Goal: Task Accomplishment & Management: Manage account settings

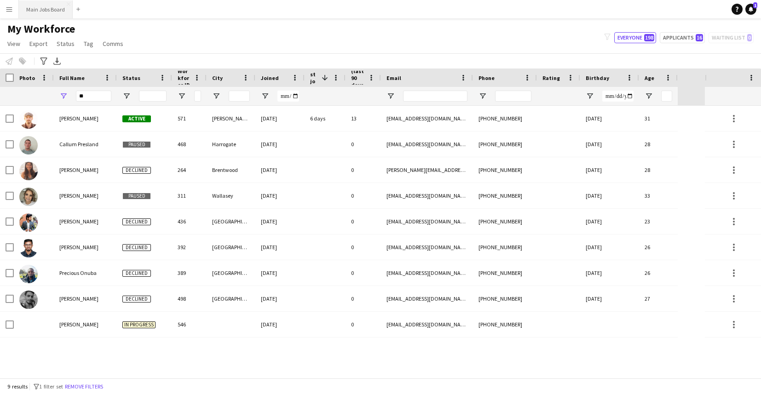
click at [48, 9] on button "Main Jobs Board Close" at bounding box center [46, 9] width 54 height 18
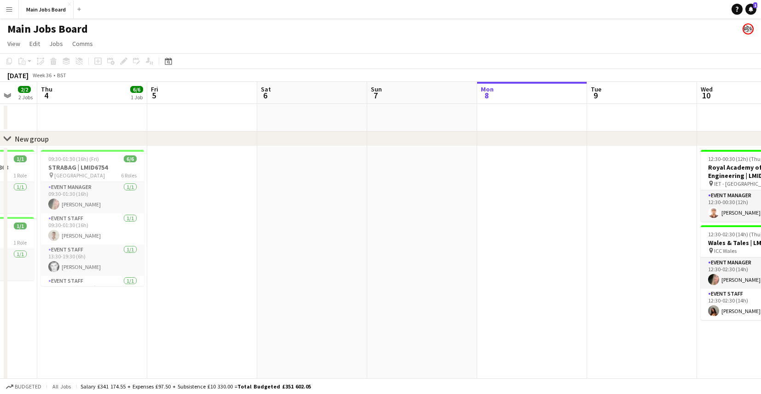
drag, startPoint x: 205, startPoint y: 98, endPoint x: 646, endPoint y: 98, distance: 440.9
click at [676, 95] on app-calendar-viewport "Mon 1 4/4 2 Jobs Tue 2 4/4 3 Jobs Wed 3 2/2 2 Jobs Thu 4 6/6 1 Job Fri 5 Sat 6 …" at bounding box center [380, 245] width 761 height 326
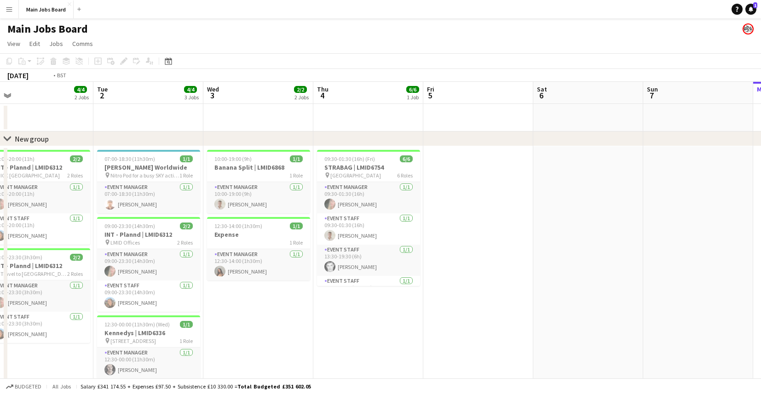
drag, startPoint x: 215, startPoint y: 93, endPoint x: 580, endPoint y: 107, distance: 365.2
click at [697, 98] on app-calendar-viewport "Sat 30 Sun 31 2/2 1 Job Mon 1 4/4 2 Jobs Tue 2 4/4 3 Jobs Wed 3 2/2 2 Jobs Thu …" at bounding box center [380, 245] width 761 height 326
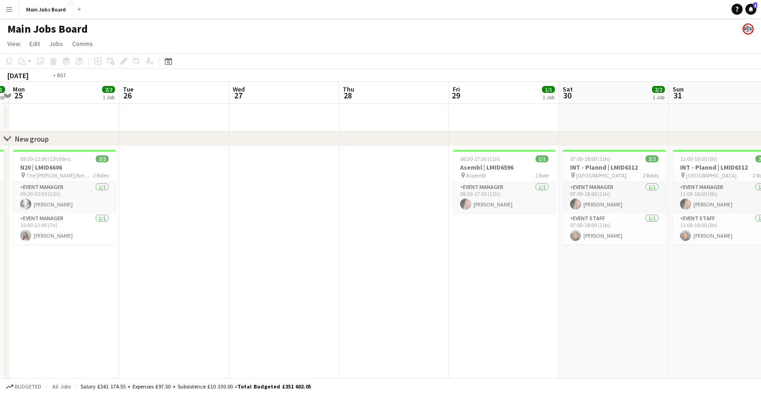
drag, startPoint x: 460, startPoint y: 108, endPoint x: 379, endPoint y: 122, distance: 82.1
click at [642, 110] on app-calendar-viewport "Sat 23 Sun 24 1/1 1 Job Mon 25 2/2 1 Job Tue 26 Wed 27 Thu 28 Fri 29 1/1 1 Job …" at bounding box center [380, 245] width 761 height 326
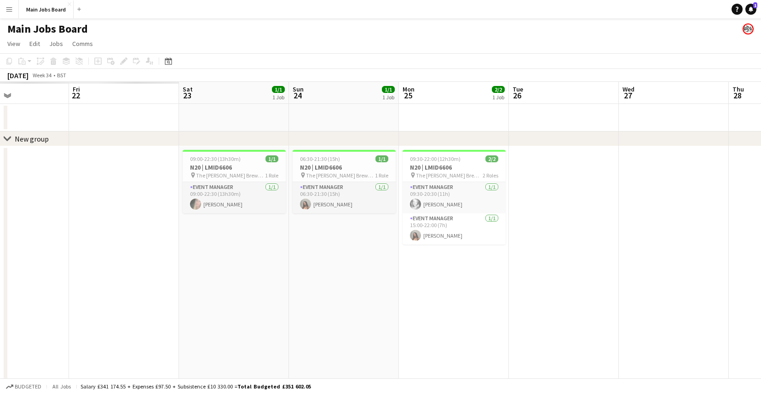
drag, startPoint x: 227, startPoint y: 112, endPoint x: 275, endPoint y: 108, distance: 48.1
click at [624, 110] on app-calendar-viewport "Tue 19 Wed 20 Thu 21 Fri 22 Sat 23 1/1 1 Job Sun 24 1/1 1 Job Mon 25 2/2 1 Job …" at bounding box center [380, 245] width 761 height 326
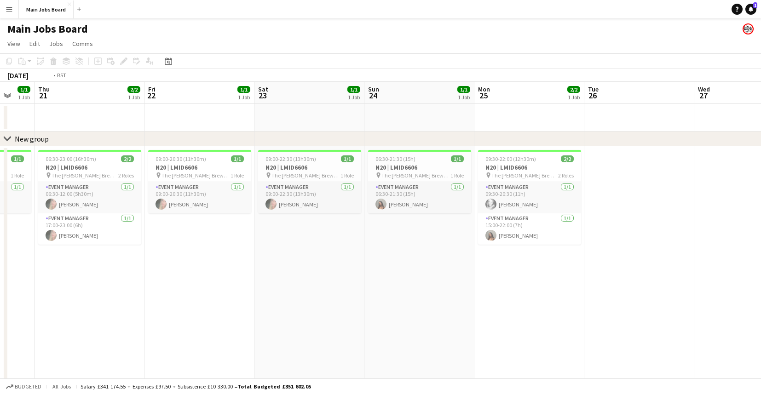
drag, startPoint x: 237, startPoint y: 106, endPoint x: 646, endPoint y: 98, distance: 409.7
click at [646, 98] on app-calendar-viewport "Tue 19 1/1 1 Job Wed 20 1/1 1 Job Thu 21 2/2 1 Job Fri 22 1/1 1 Job Sat 23 1/1 …" at bounding box center [380, 245] width 761 height 326
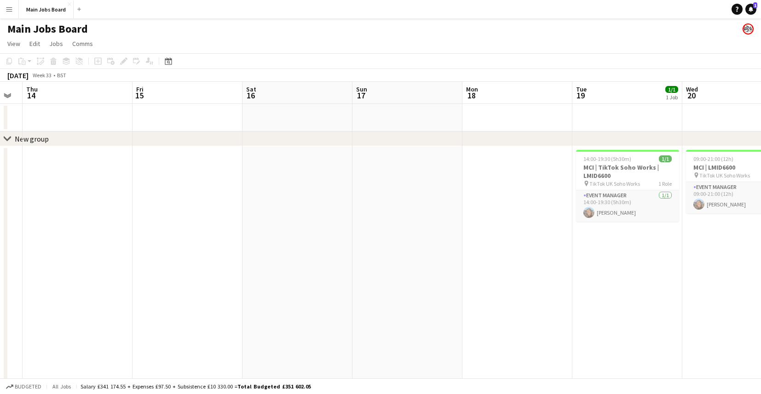
drag, startPoint x: 257, startPoint y: 98, endPoint x: 682, endPoint y: 89, distance: 425.4
click at [684, 89] on app-calendar-viewport "Tue 12 Wed 13 Thu 14 Fri 15 Sat 16 Sun 17 Mon 18 Tue 19 1/1 1 Job Wed 20 1/1 1 …" at bounding box center [380, 245] width 761 height 326
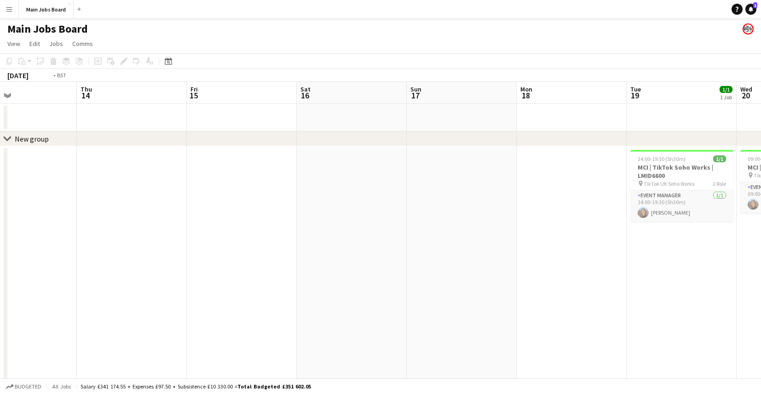
drag, startPoint x: 324, startPoint y: 100, endPoint x: 626, endPoint y: 96, distance: 302.4
click at [630, 96] on app-calendar-viewport "Mon 11 Tue 12 Wed 13 Thu 14 Fri 15 Sat 16 Sun 17 Mon 18 Tue 19 1/1 1 Job Wed 20…" at bounding box center [380, 245] width 761 height 326
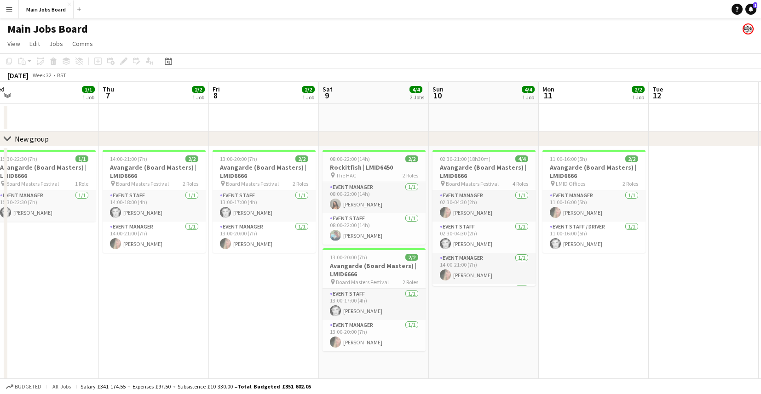
drag, startPoint x: 469, startPoint y: 95, endPoint x: 630, endPoint y: 94, distance: 160.2
click at [632, 94] on app-calendar-viewport "Mon 4 Tue 5 1/1 1 Job Wed 6 1/1 1 Job Thu 7 2/2 1 Job Fri 8 2/2 1 Job Sat 9 4/4…" at bounding box center [380, 245] width 761 height 326
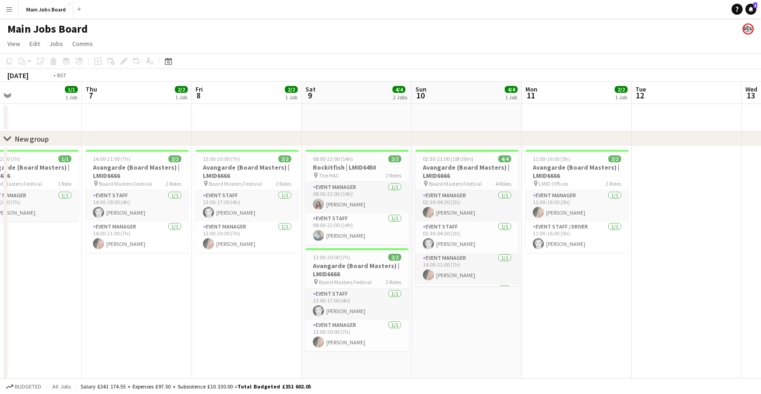
drag, startPoint x: 249, startPoint y: 103, endPoint x: 663, endPoint y: 94, distance: 414.3
click at [663, 94] on app-calendar-viewport "Mon 4 1/1 1 Job Tue 5 1/1 1 Job Wed 6 1/1 1 Job Thu 7 2/2 1 Job Fri 8 2/2 1 Job…" at bounding box center [380, 245] width 761 height 326
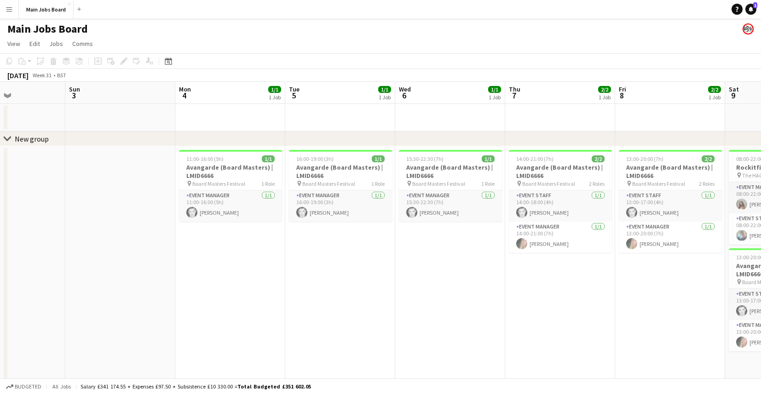
drag, startPoint x: 161, startPoint y: 94, endPoint x: 592, endPoint y: 90, distance: 431.3
click at [593, 90] on app-calendar-viewport "Thu 31 7/7 4 Jobs Fri 1 Sat 2 Sun 3 Mon 4 1/1 1 Job Tue 5 1/1 1 Job Wed 6 1/1 1…" at bounding box center [380, 310] width 761 height 457
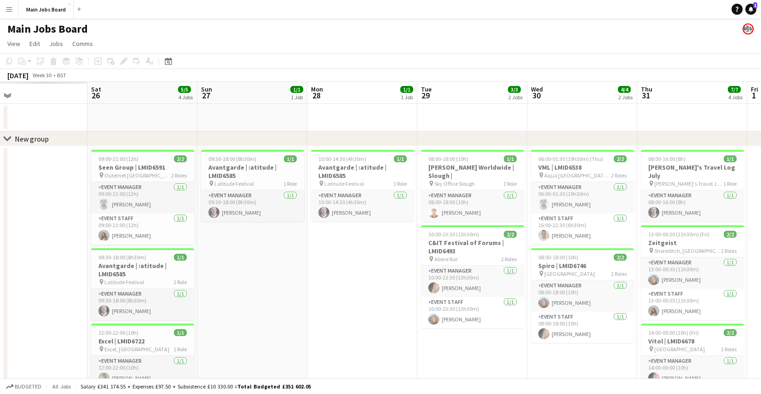
drag, startPoint x: 272, startPoint y: 89, endPoint x: 450, endPoint y: 109, distance: 178.3
click at [686, 84] on app-calendar-viewport "Wed 23 Thu 24 Fri 25 Sat 26 5/5 4 Jobs Sun 27 1/1 1 Job Mon 28 1/1 1 Job Tue 29…" at bounding box center [380, 310] width 761 height 457
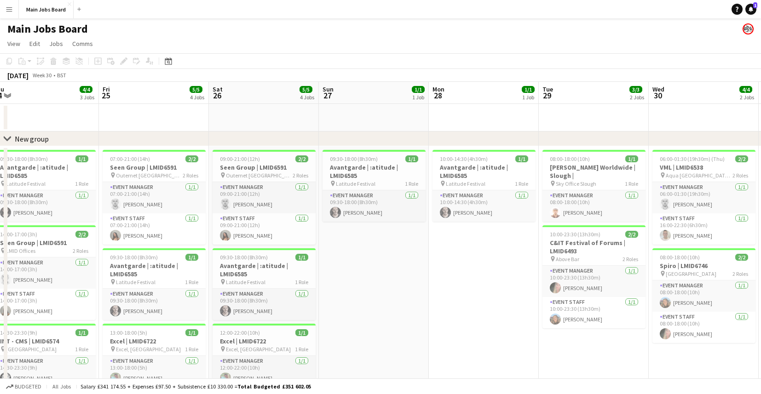
drag, startPoint x: 272, startPoint y: 102, endPoint x: 588, endPoint y: 93, distance: 316.3
click at [612, 92] on app-calendar-viewport "Tue 22 Wed 23 3/3 3 Jobs Thu 24 4/4 3 Jobs Fri 25 5/5 4 Jobs Sat 26 5/5 4 Jobs …" at bounding box center [380, 310] width 761 height 457
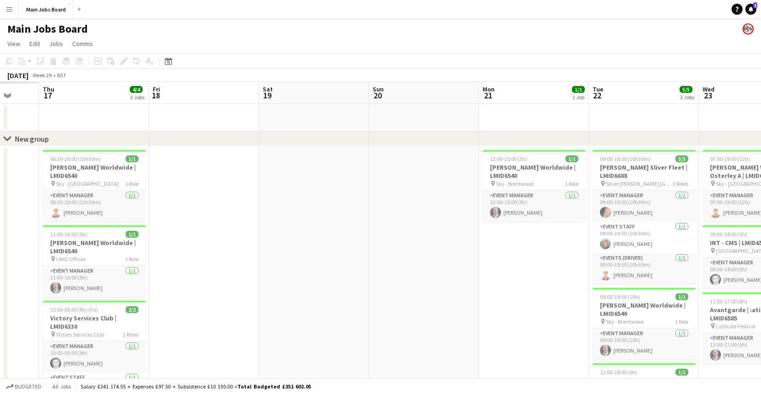
drag, startPoint x: 355, startPoint y: 95, endPoint x: 454, endPoint y: 118, distance: 102.0
click at [649, 95] on app-calendar-viewport "Mon 14 Tue 15 Wed 16 Thu 17 4/4 3 Jobs Fri 18 Sat 19 Sun 20 Mon 21 1/1 1 Job Tu…" at bounding box center [380, 310] width 761 height 457
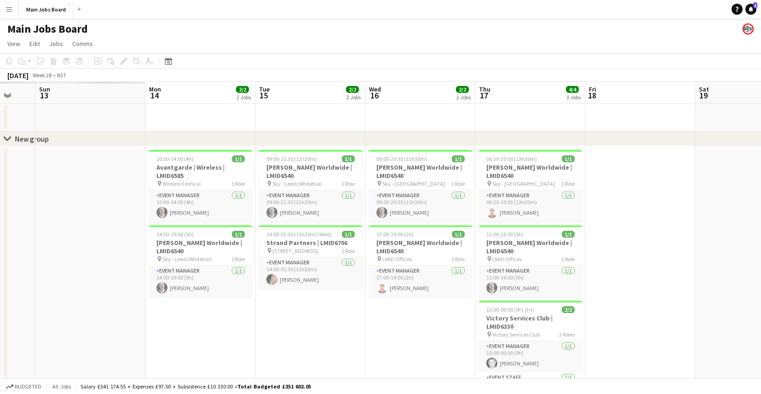
drag, startPoint x: 531, startPoint y: 107, endPoint x: 619, endPoint y: 106, distance: 88.4
click at [619, 106] on app-calendar-viewport "Fri 11 Sat 12 Sun 13 Mon 14 2/2 2 Jobs Tue 15 2/2 2 Jobs Wed 16 2/2 2 Jobs Thu …" at bounding box center [380, 310] width 761 height 457
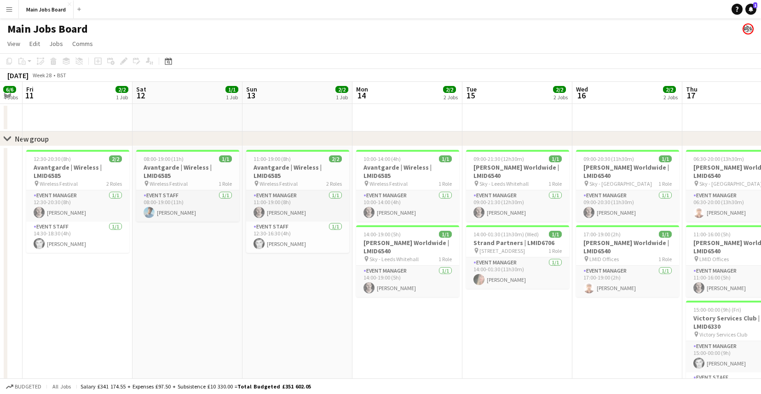
drag, startPoint x: 319, startPoint y: 112, endPoint x: 546, endPoint y: 106, distance: 227.4
click at [619, 103] on app-calendar-viewport "Wed 9 Thu 10 6/6 4 Jobs Fri 11 2/2 1 Job Sat 12 1/1 1 Job Sun 13 2/2 1 Job Mon …" at bounding box center [380, 310] width 761 height 457
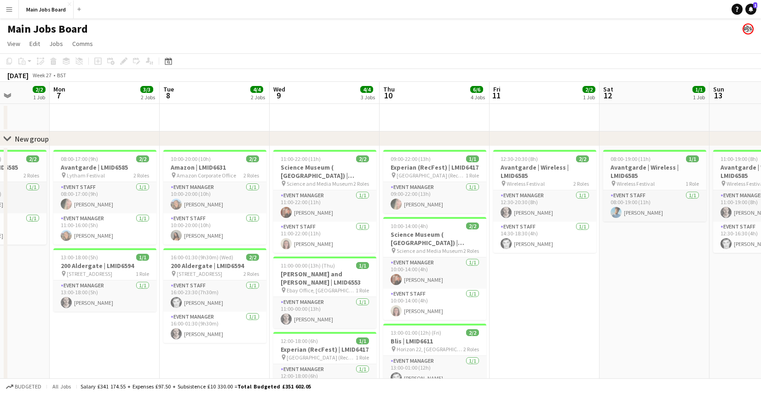
drag, startPoint x: 302, startPoint y: 101, endPoint x: 472, endPoint y: 98, distance: 169.4
click at [470, 99] on app-calendar-viewport "Fri 4 2/2 2 Jobs Sat 5 3/3 3 Jobs Sun 6 2/2 1 Job Mon 7 3/3 2 Jobs Tue 8 4/4 2 …" at bounding box center [380, 310] width 761 height 457
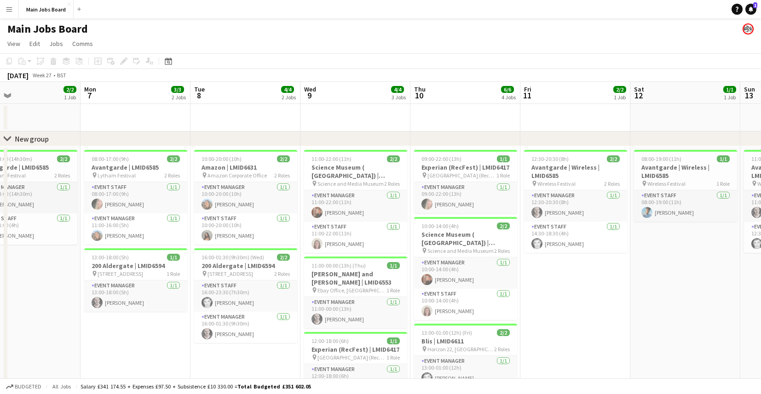
drag, startPoint x: 182, startPoint y: 112, endPoint x: 592, endPoint y: 79, distance: 411.9
click at [593, 79] on app-calendar "Copy Paste Paste Command V Paste with crew Command Shift V Paste linked Job [GE…" at bounding box center [380, 295] width 761 height 485
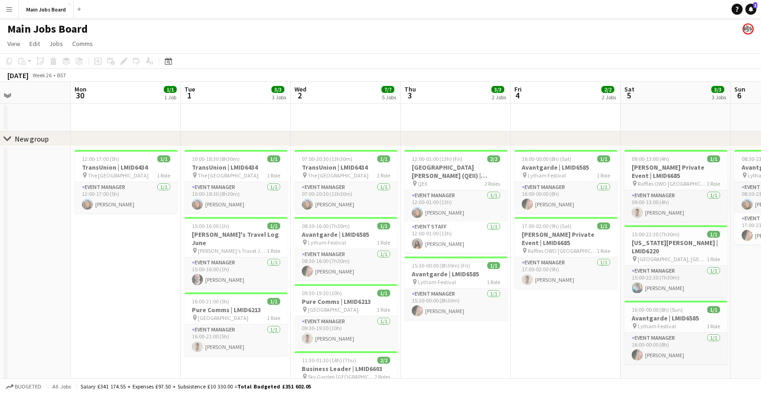
drag, startPoint x: 220, startPoint y: 92, endPoint x: 620, endPoint y: 85, distance: 399.6
click at [617, 82] on app-calendar-viewport "Fri 27 Sat 28 2/2 2 Jobs Sun 29 Mon 30 1/1 1 Job Tue 1 3/3 3 Jobs Wed 2 7/7 5 J…" at bounding box center [380, 341] width 761 height 518
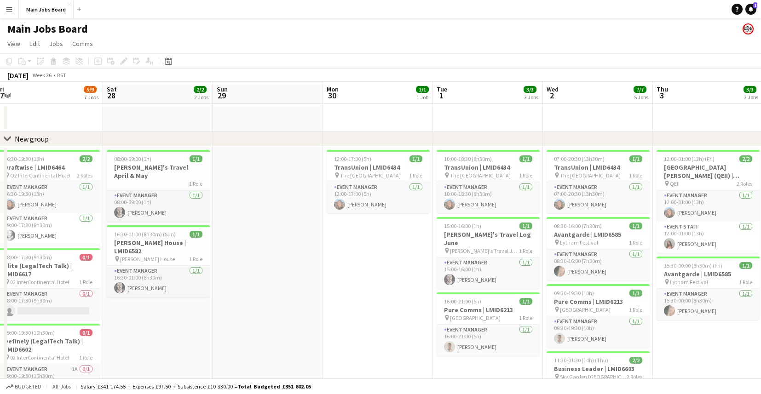
drag, startPoint x: 396, startPoint y: 97, endPoint x: 523, endPoint y: 93, distance: 127.1
click at [638, 82] on app-calendar "Copy Paste Paste Command V Paste with crew Command Shift V Paste linked Job [GE…" at bounding box center [380, 398] width 761 height 691
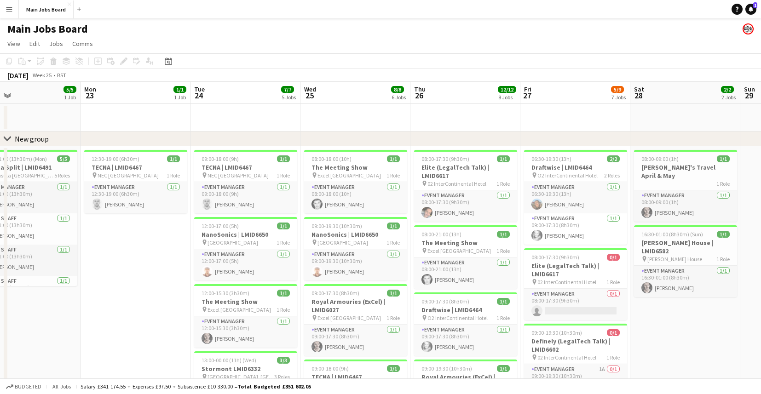
scroll to position [0, 266]
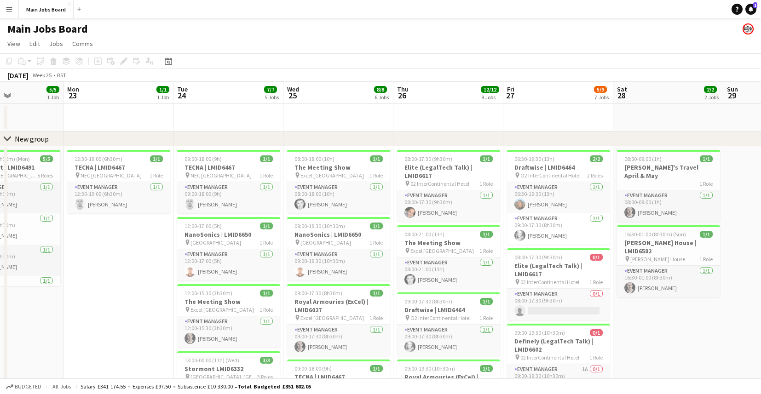
drag, startPoint x: 162, startPoint y: 101, endPoint x: 525, endPoint y: 95, distance: 363.2
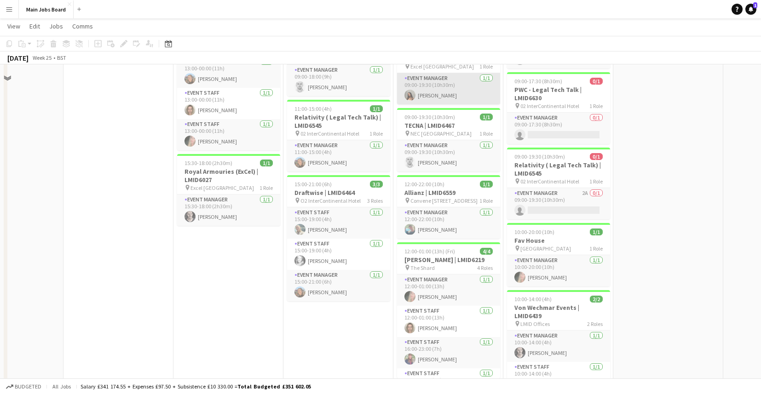
scroll to position [328, 0]
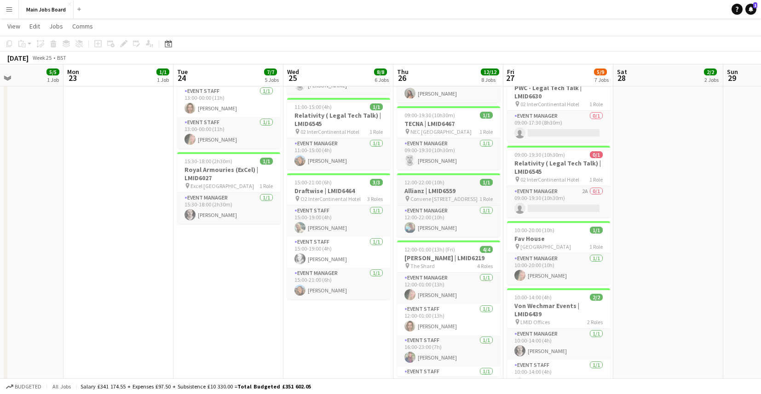
click at [453, 191] on h3 "Allianz | LMID6559" at bounding box center [448, 191] width 103 height 8
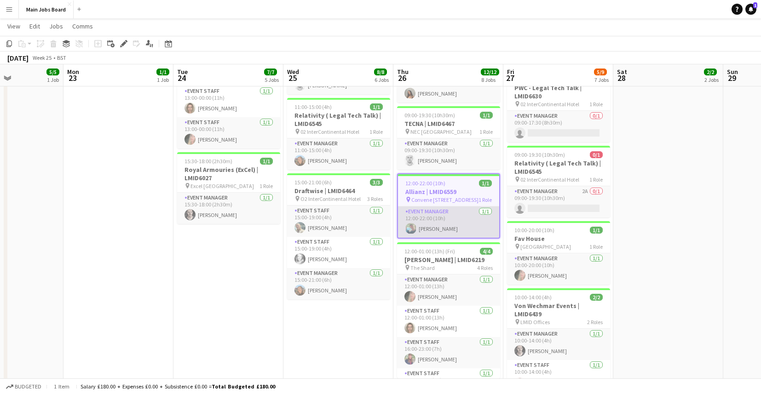
click at [441, 222] on app-card-role "Event Manager [DATE] 12:00-22:00 (10h) [PERSON_NAME]" at bounding box center [448, 222] width 101 height 31
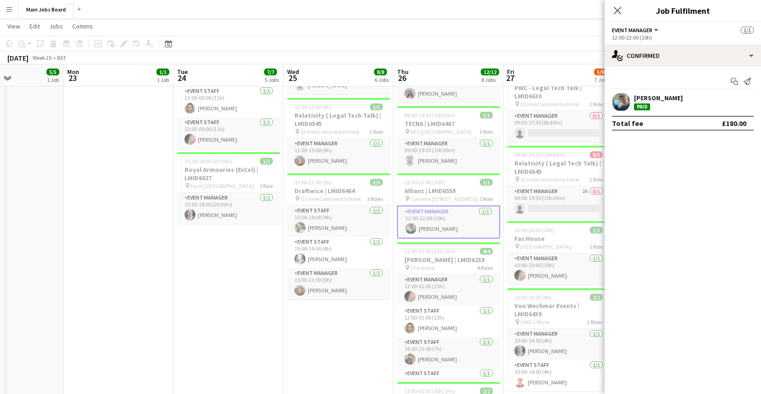
click at [714, 123] on div "Total fee £180.00" at bounding box center [683, 123] width 142 height 15
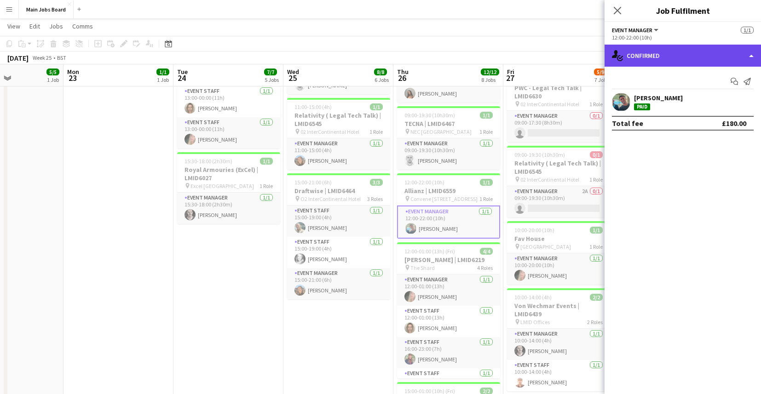
click at [657, 54] on div "single-neutral-actions-check-2 Confirmed" at bounding box center [683, 56] width 156 height 22
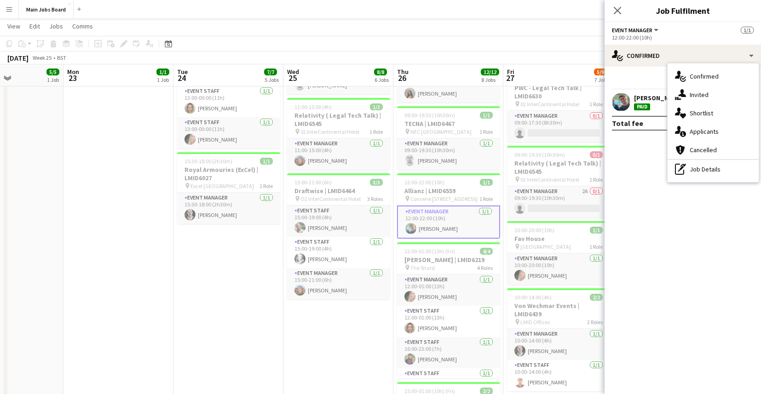
click at [650, 195] on mat-expansion-panel "check Confirmed Start chat Send notification [PERSON_NAME] Paid Total fee £180.…" at bounding box center [683, 231] width 156 height 328
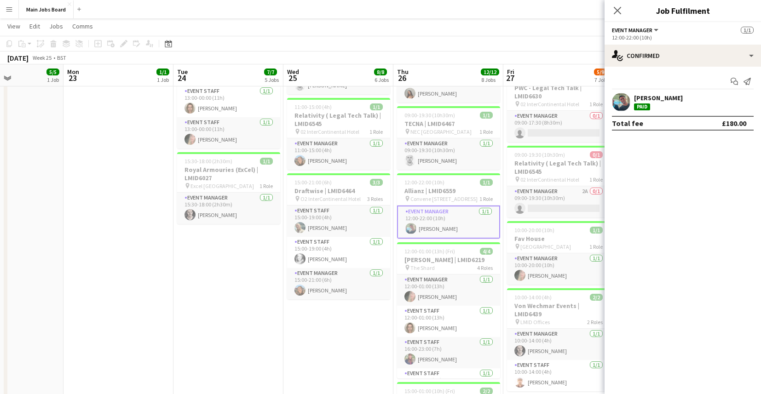
click at [13, 9] on button "Menu" at bounding box center [9, 9] width 18 height 18
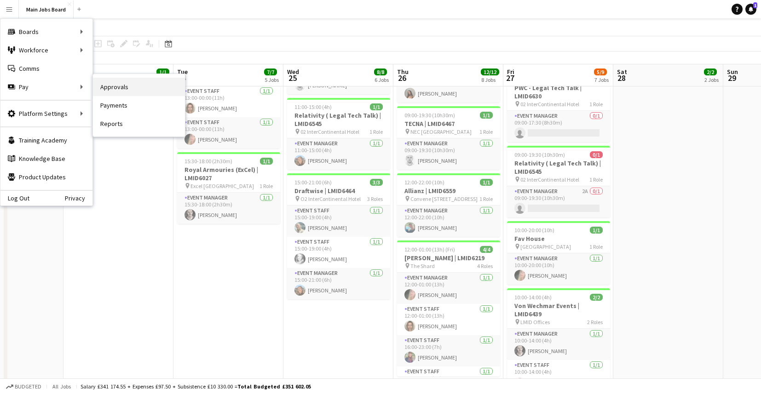
click at [139, 87] on link "Approvals" at bounding box center [139, 87] width 92 height 18
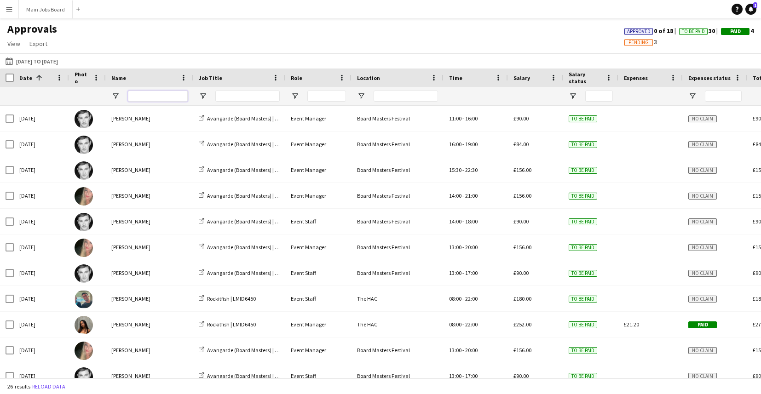
click at [154, 95] on input "Name Filter Input" at bounding box center [158, 96] width 60 height 11
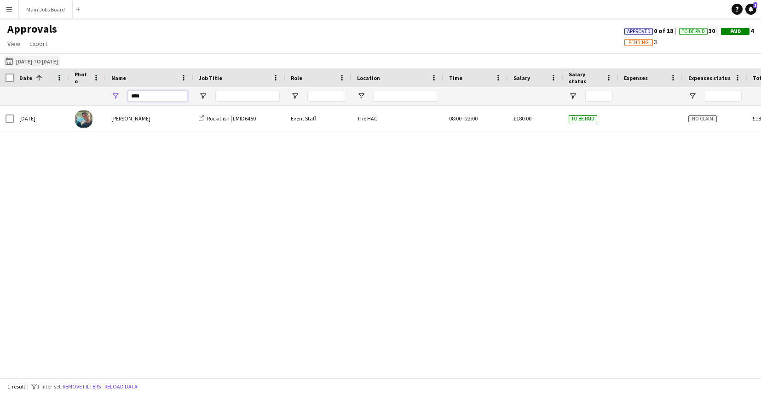
type input "****"
click at [33, 67] on button "[DATE] to [DATE] [DATE] to [DATE]" at bounding box center [32, 61] width 56 height 11
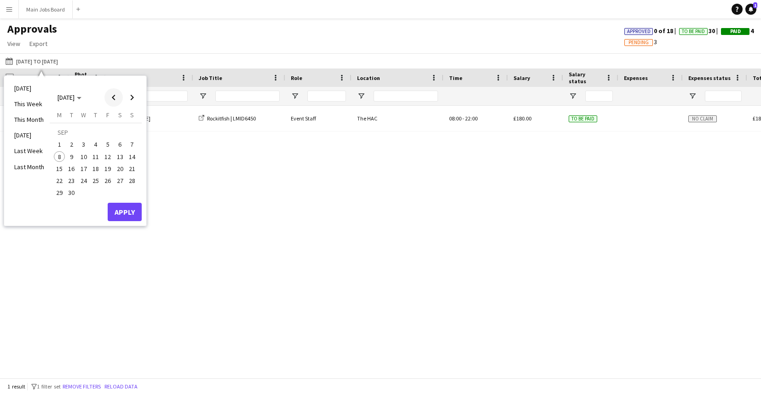
click at [113, 99] on span "Previous month" at bounding box center [113, 97] width 18 height 18
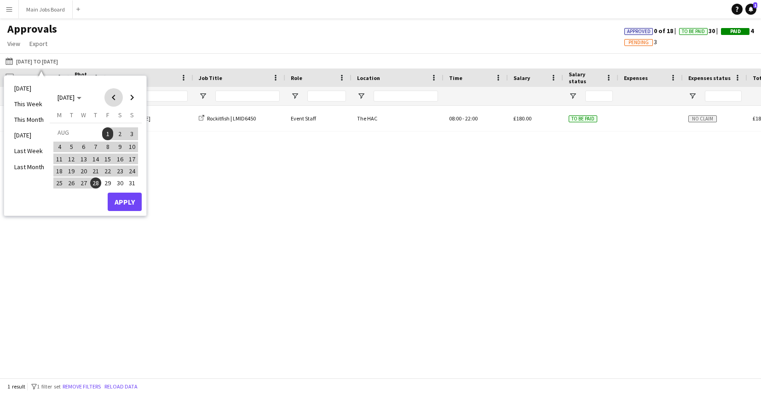
click at [113, 99] on span "Previous month" at bounding box center [113, 97] width 18 height 18
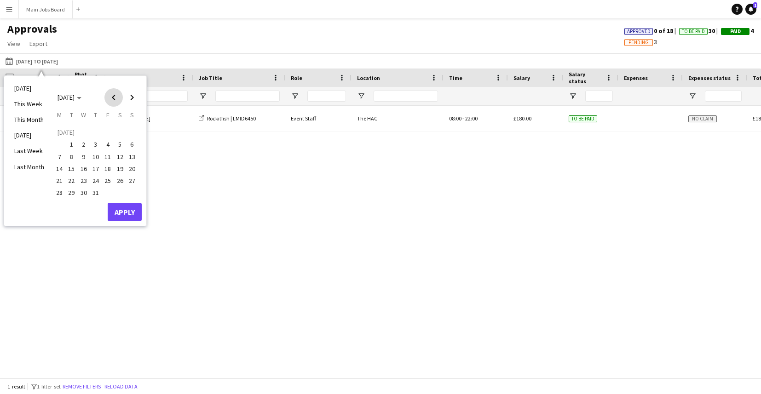
click at [113, 99] on span "Previous month" at bounding box center [113, 97] width 18 height 18
click at [133, 133] on span "1" at bounding box center [132, 133] width 11 height 13
click at [58, 143] on span "2" at bounding box center [59, 147] width 11 height 11
click at [127, 211] on button "Apply" at bounding box center [125, 214] width 34 height 18
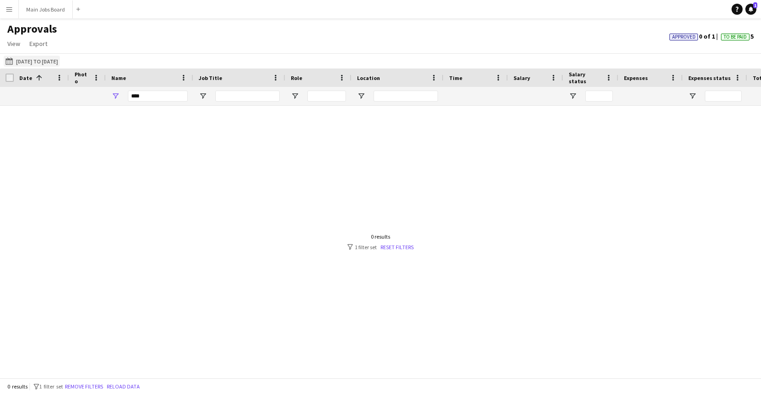
click at [51, 60] on button "[DATE] to [DATE] [DATE] to [DATE]" at bounding box center [32, 61] width 56 height 11
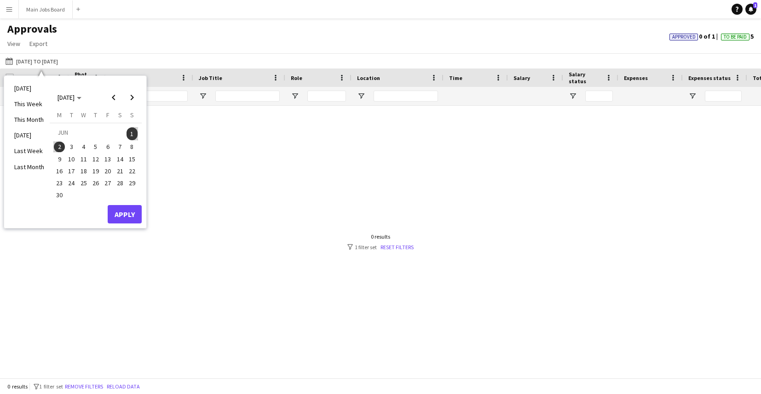
drag, startPoint x: 133, startPoint y: 129, endPoint x: 129, endPoint y: 149, distance: 20.1
click at [133, 129] on span "1" at bounding box center [132, 133] width 11 height 13
drag, startPoint x: 60, startPoint y: 191, endPoint x: 76, endPoint y: 185, distance: 17.3
click at [61, 191] on span "30" at bounding box center [59, 195] width 11 height 11
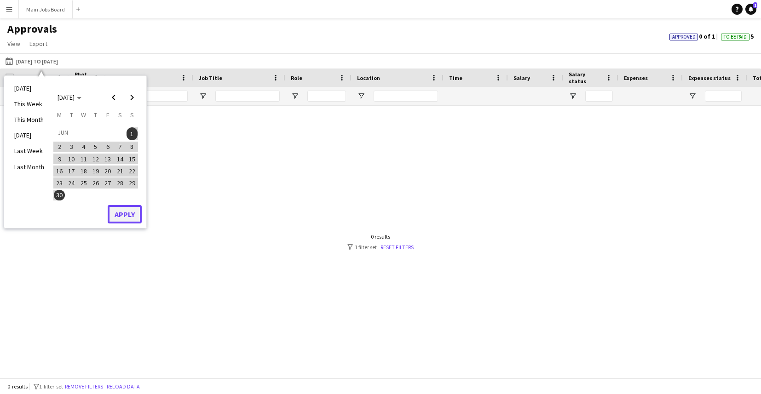
click at [130, 212] on button "Apply" at bounding box center [125, 214] width 34 height 18
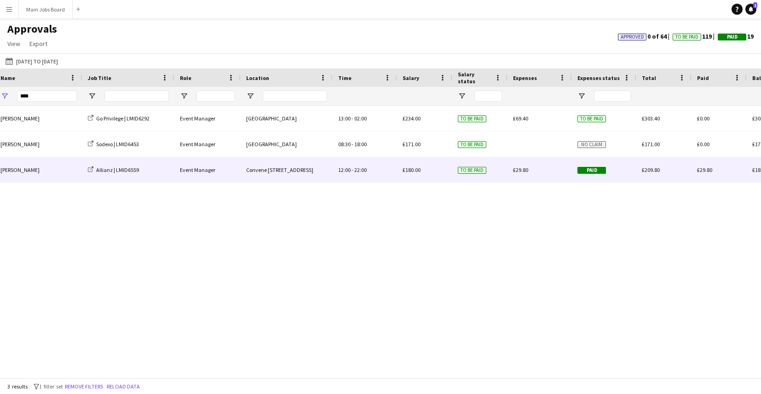
click at [521, 171] on span "£29.80" at bounding box center [520, 170] width 15 height 7
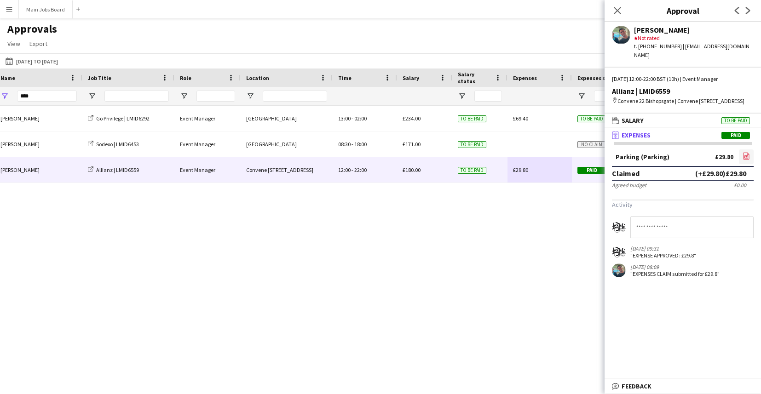
click at [747, 156] on icon "file-image" at bounding box center [746, 155] width 7 height 7
